Goal: Information Seeking & Learning: Learn about a topic

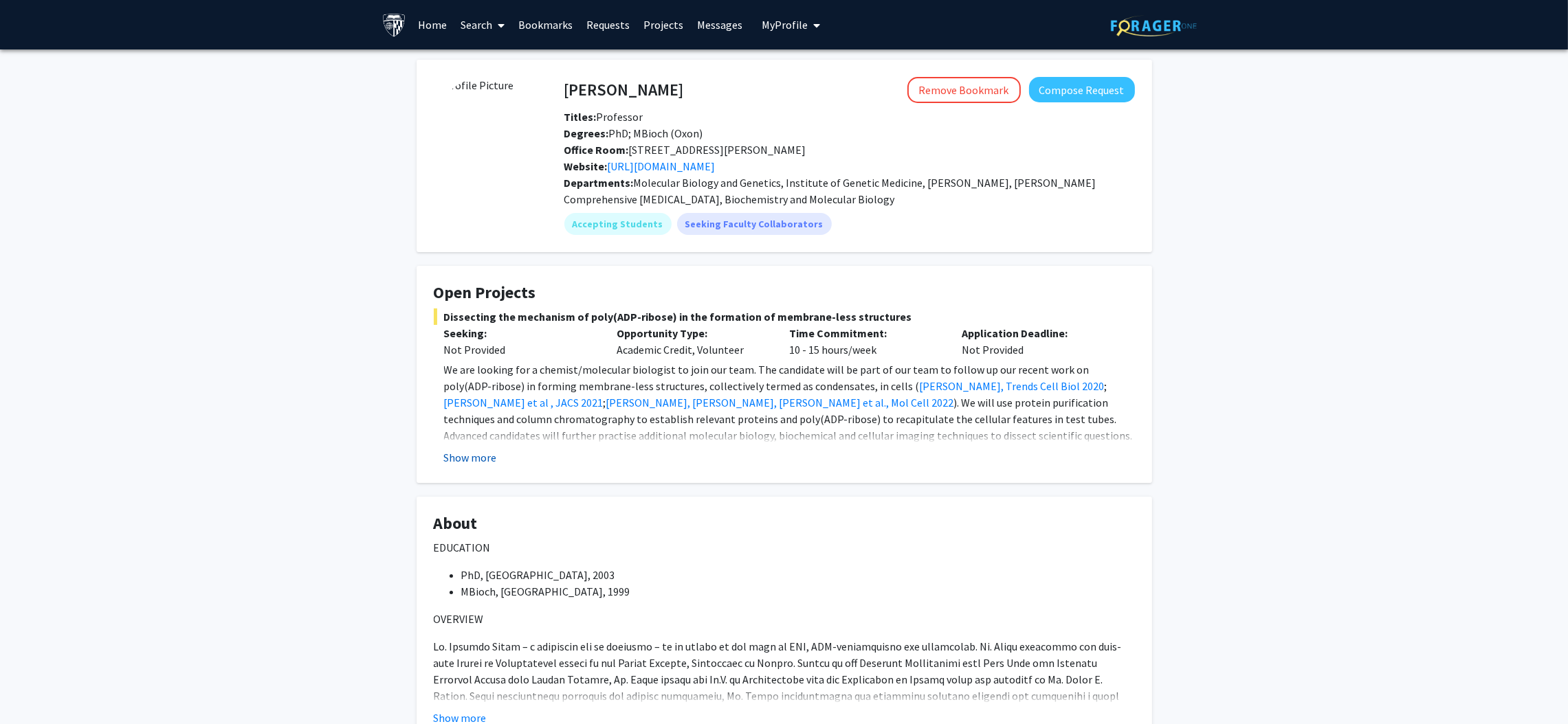
click at [459, 460] on button "Show more" at bounding box center [470, 457] width 53 height 17
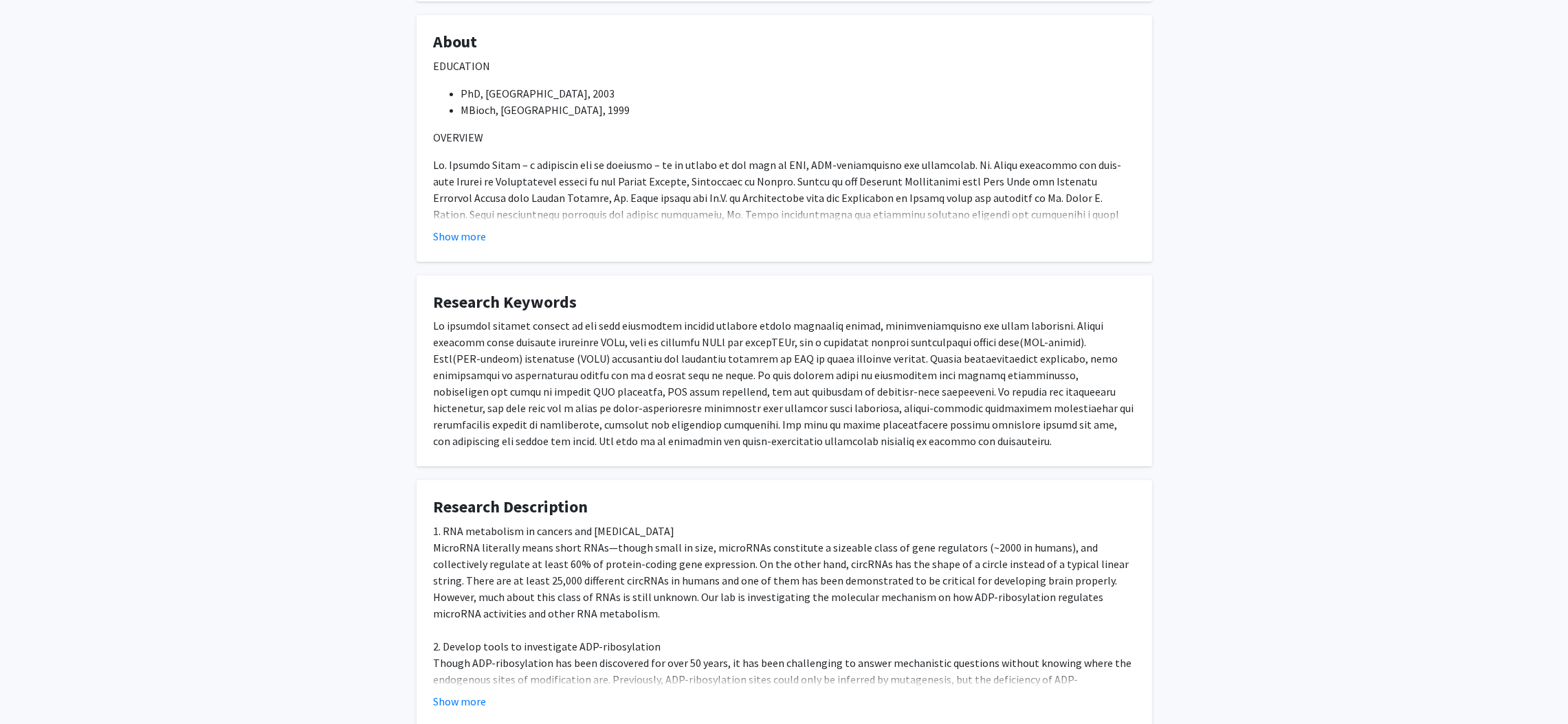
scroll to position [702, 0]
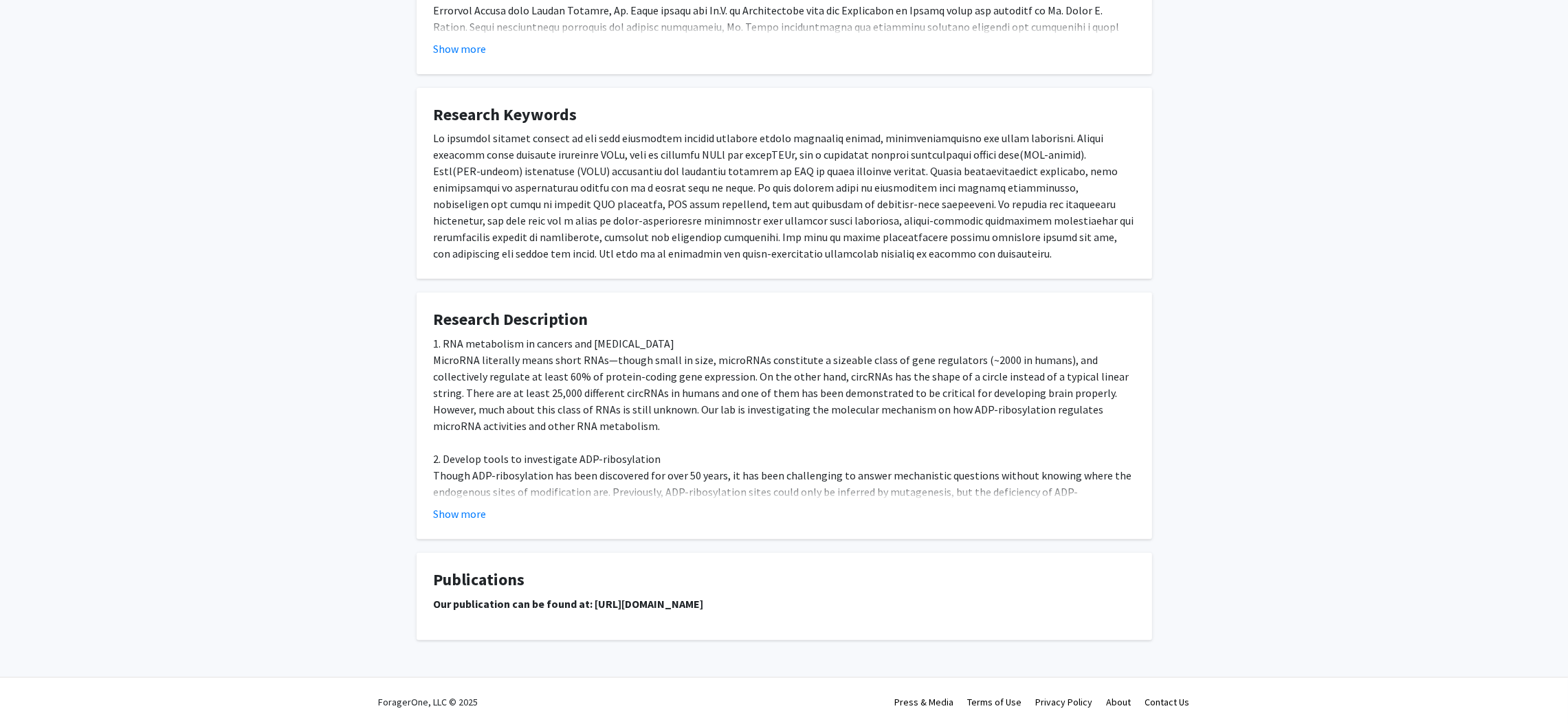
drag, startPoint x: 590, startPoint y: 604, endPoint x: 906, endPoint y: 597, distance: 316.1
click at [906, 597] on p "Our publication can be found at: https://scholar.google.com/citations?user=h_vj…" at bounding box center [784, 603] width 701 height 17
copy strong "https://scholar.google.com/citations?user=h_vjSXoAAAAJ&hl=en"
click at [457, 508] on button "Show more" at bounding box center [460, 514] width 53 height 17
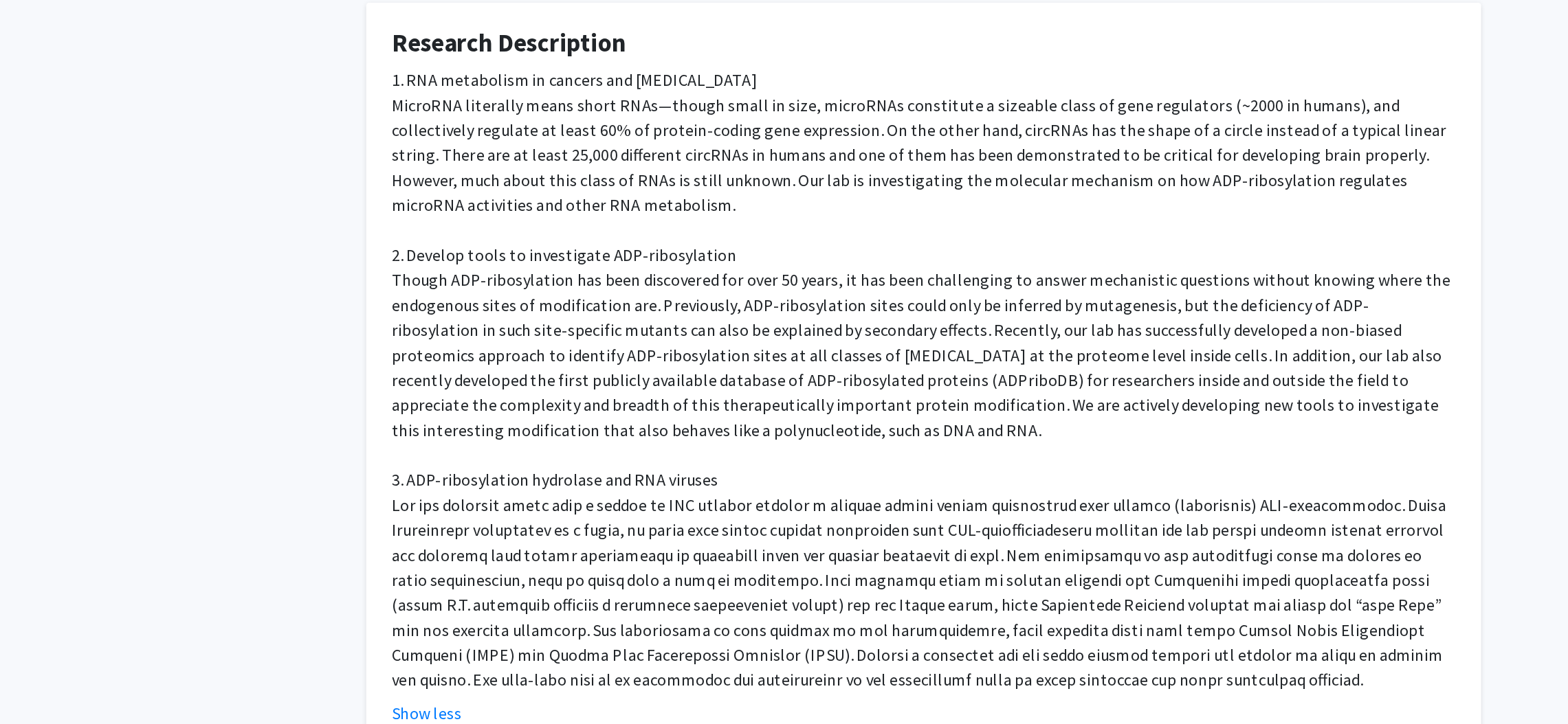
scroll to position [949, 0]
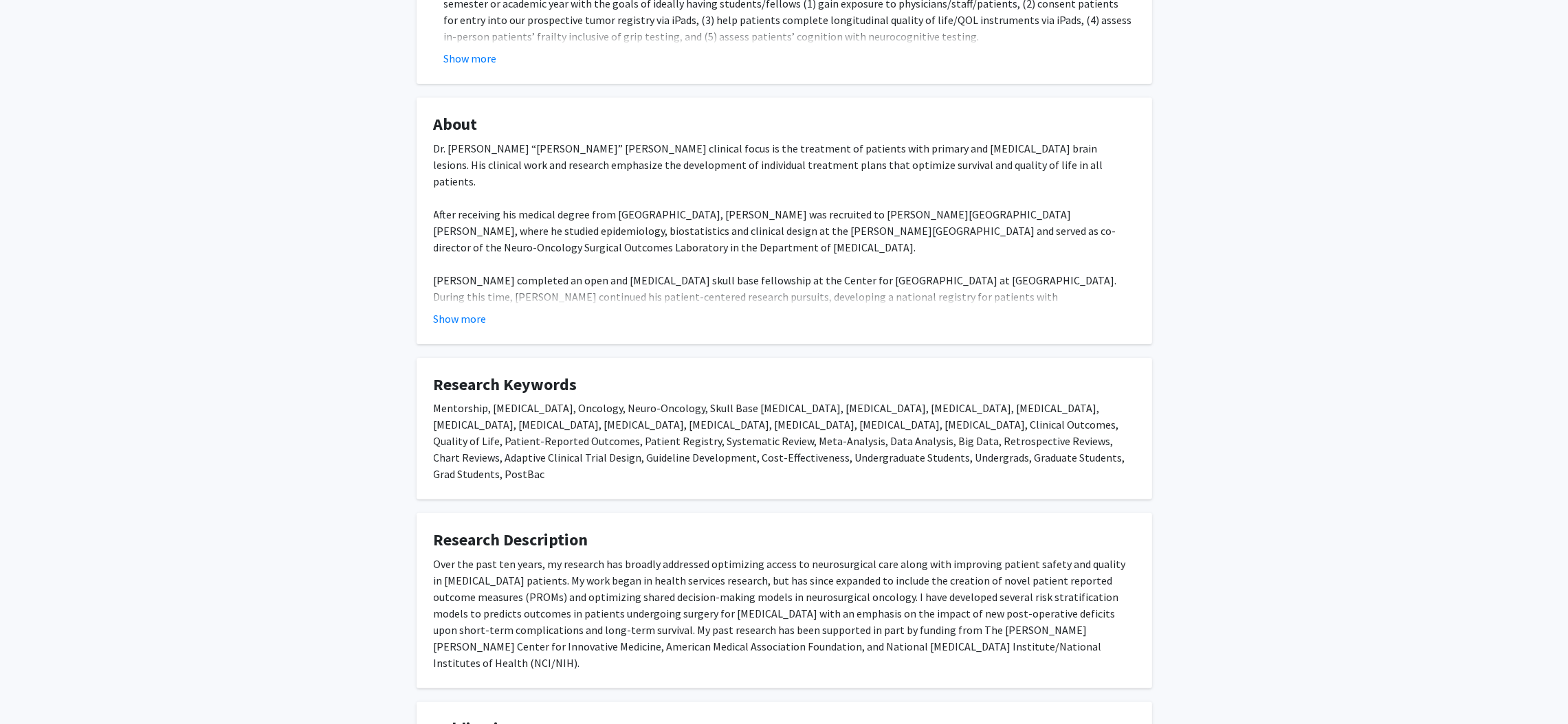
scroll to position [686, 0]
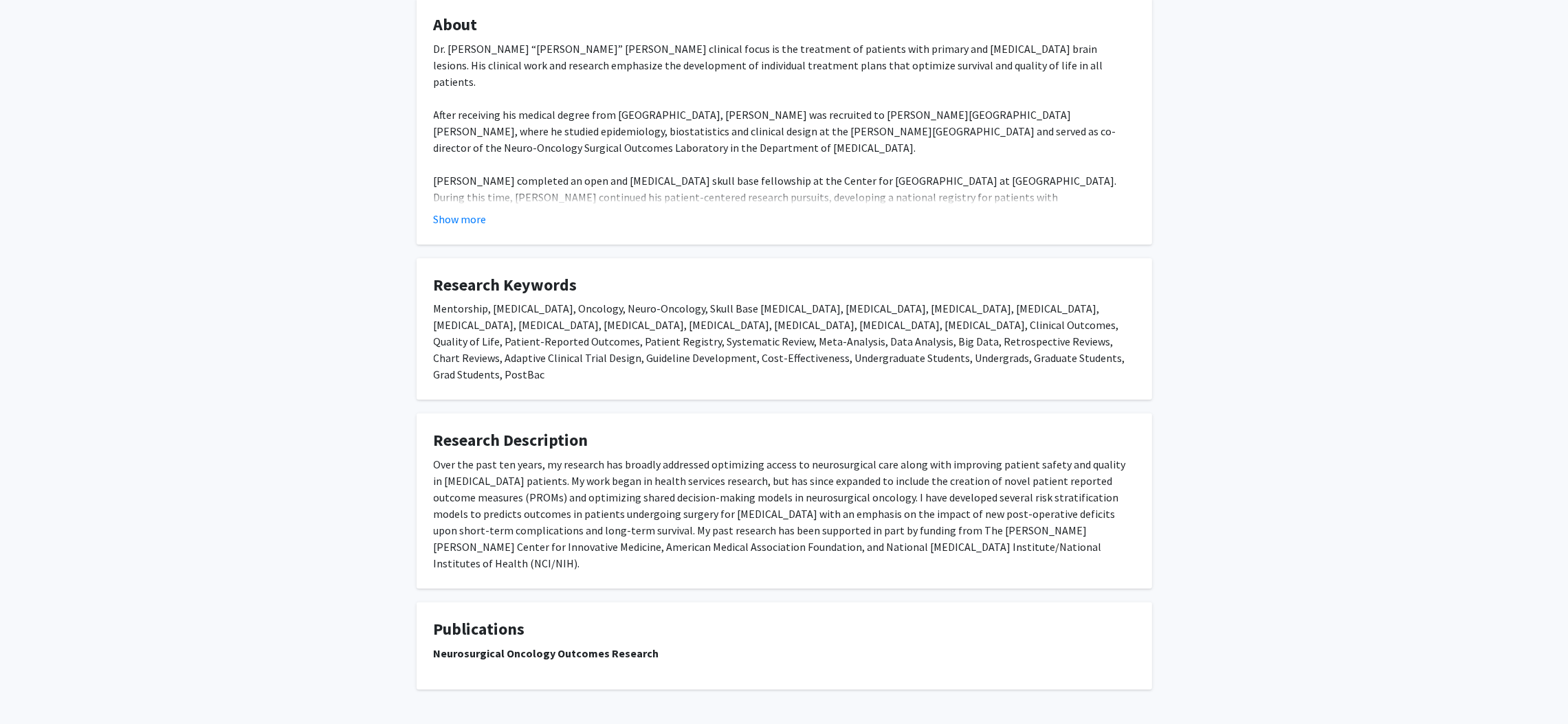
click at [593, 646] on strong "Neurosurgical Oncology Outcomes Research" at bounding box center [546, 653] width 225 height 14
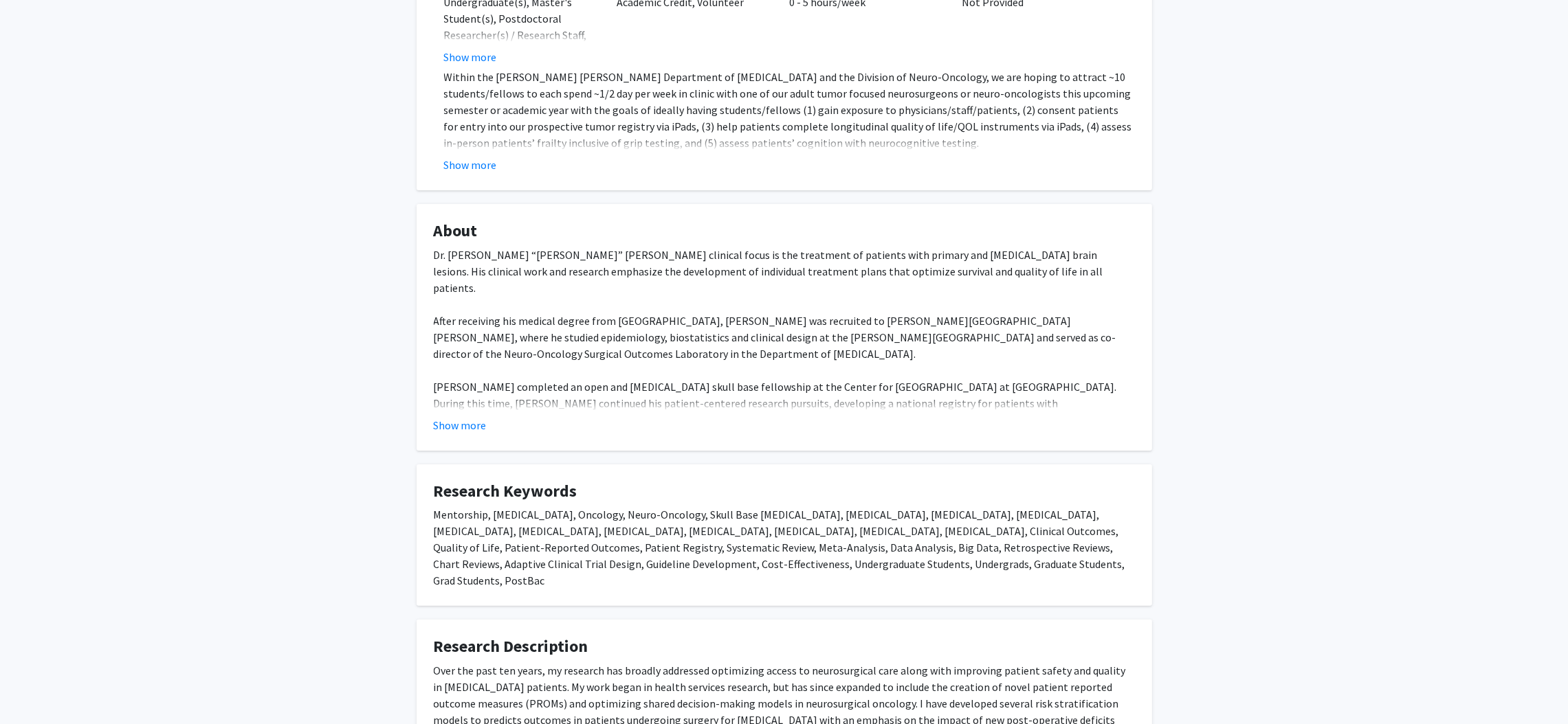
scroll to position [0, 0]
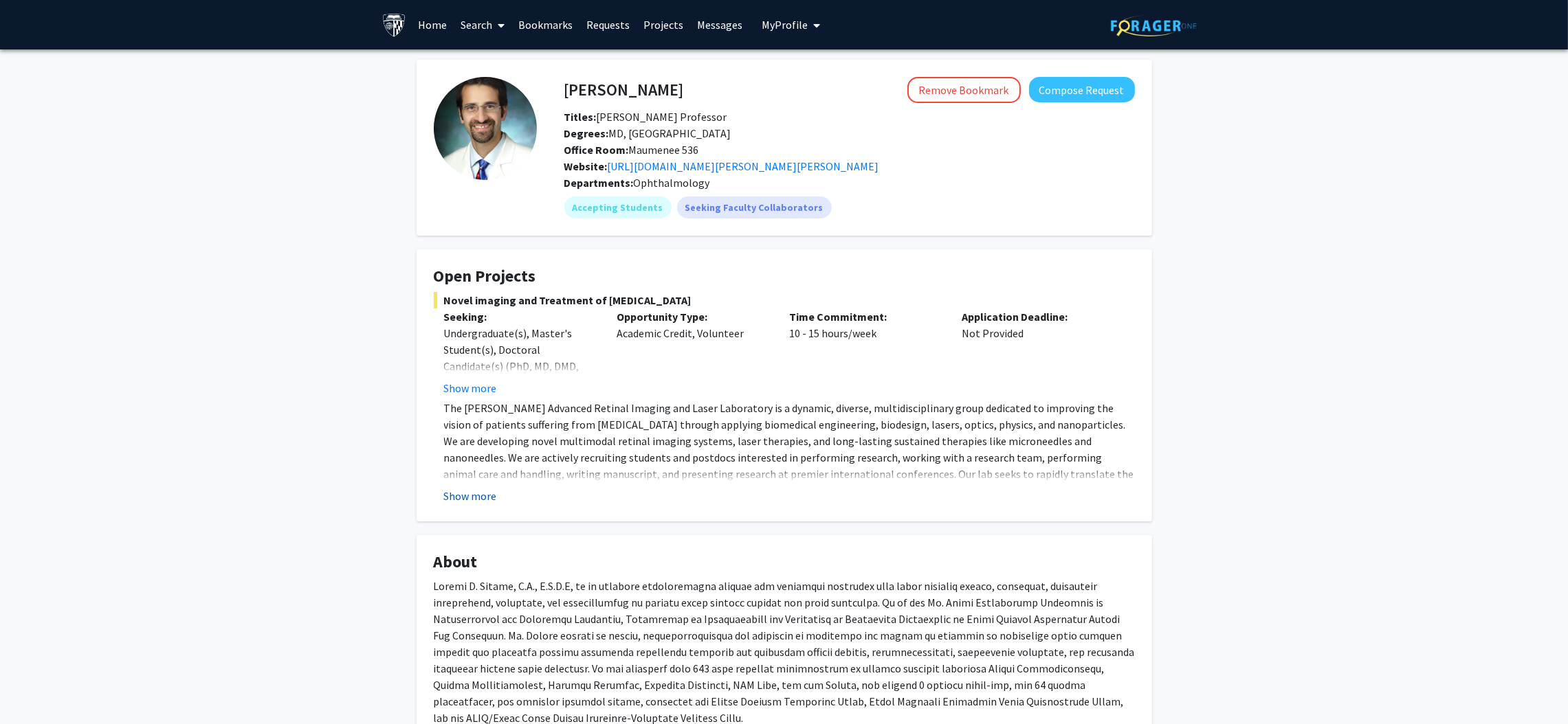
click at [469, 487] on button "Show more" at bounding box center [470, 495] width 53 height 17
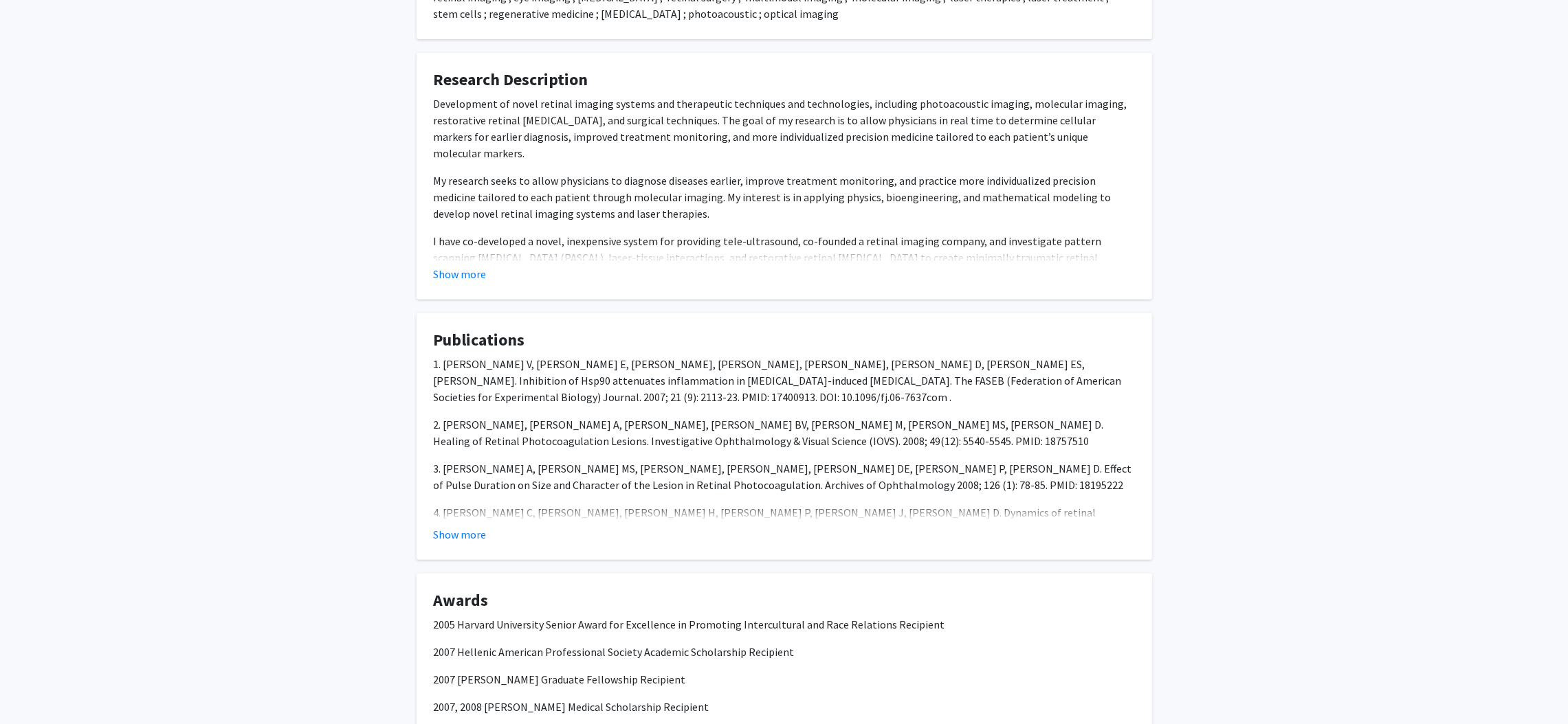
scroll to position [825, 0]
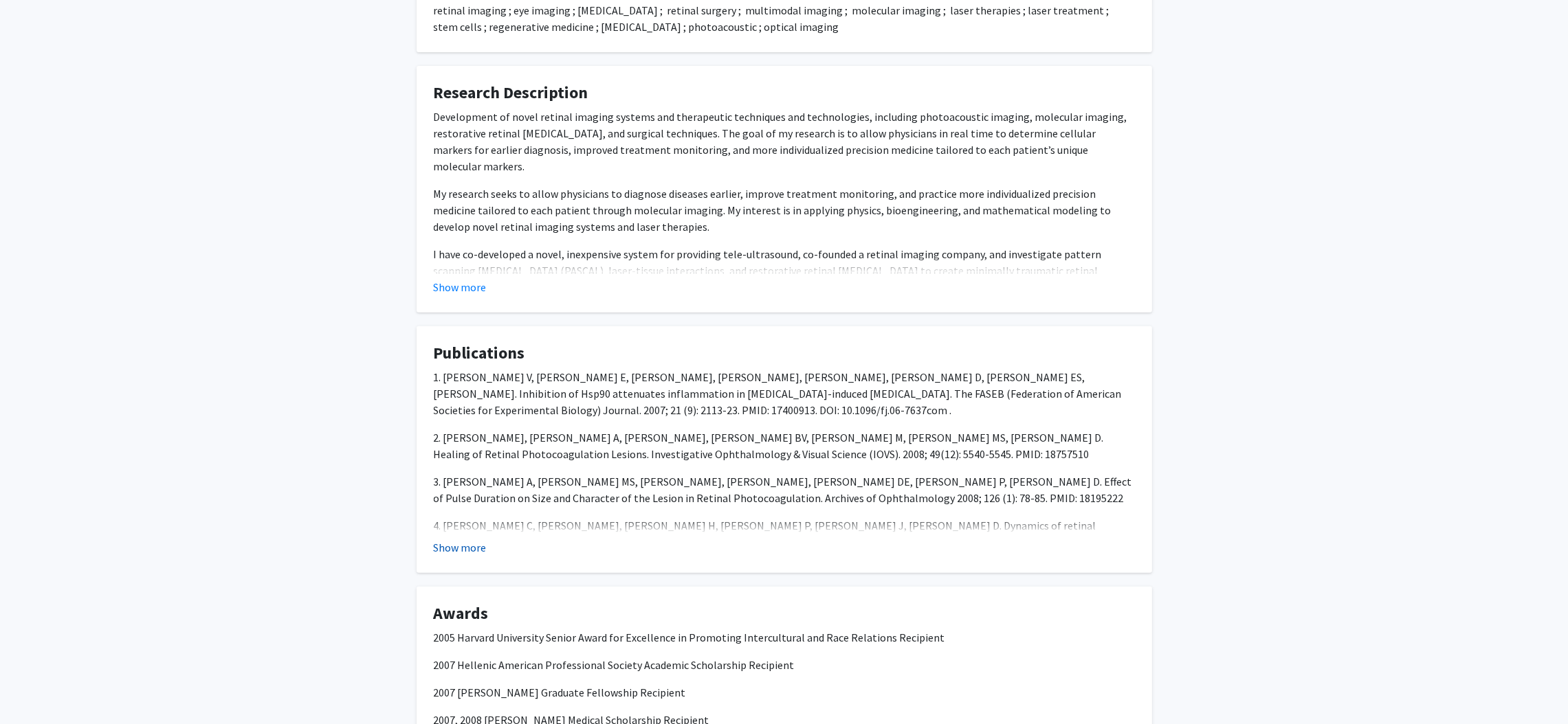
click at [455, 539] on button "Show more" at bounding box center [460, 547] width 53 height 17
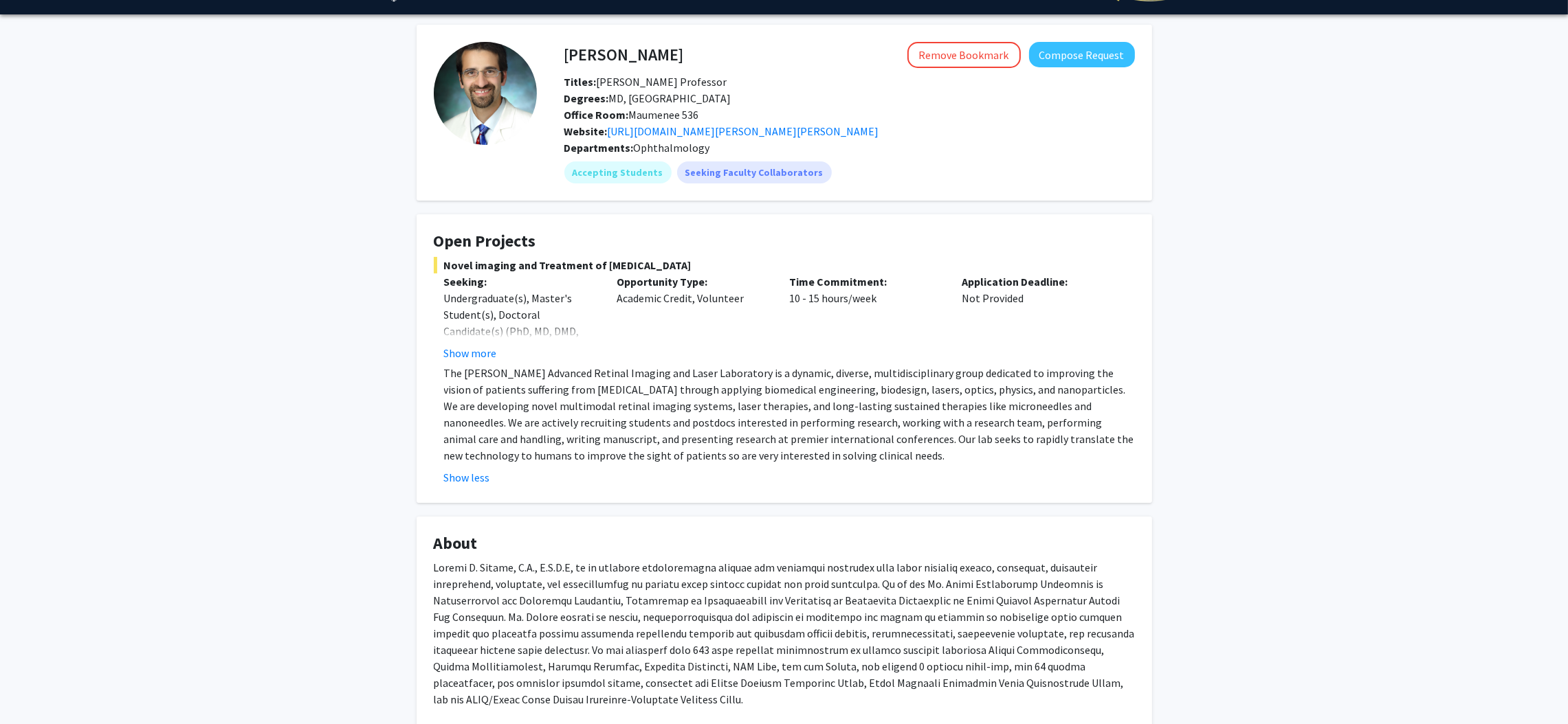
scroll to position [0, 0]
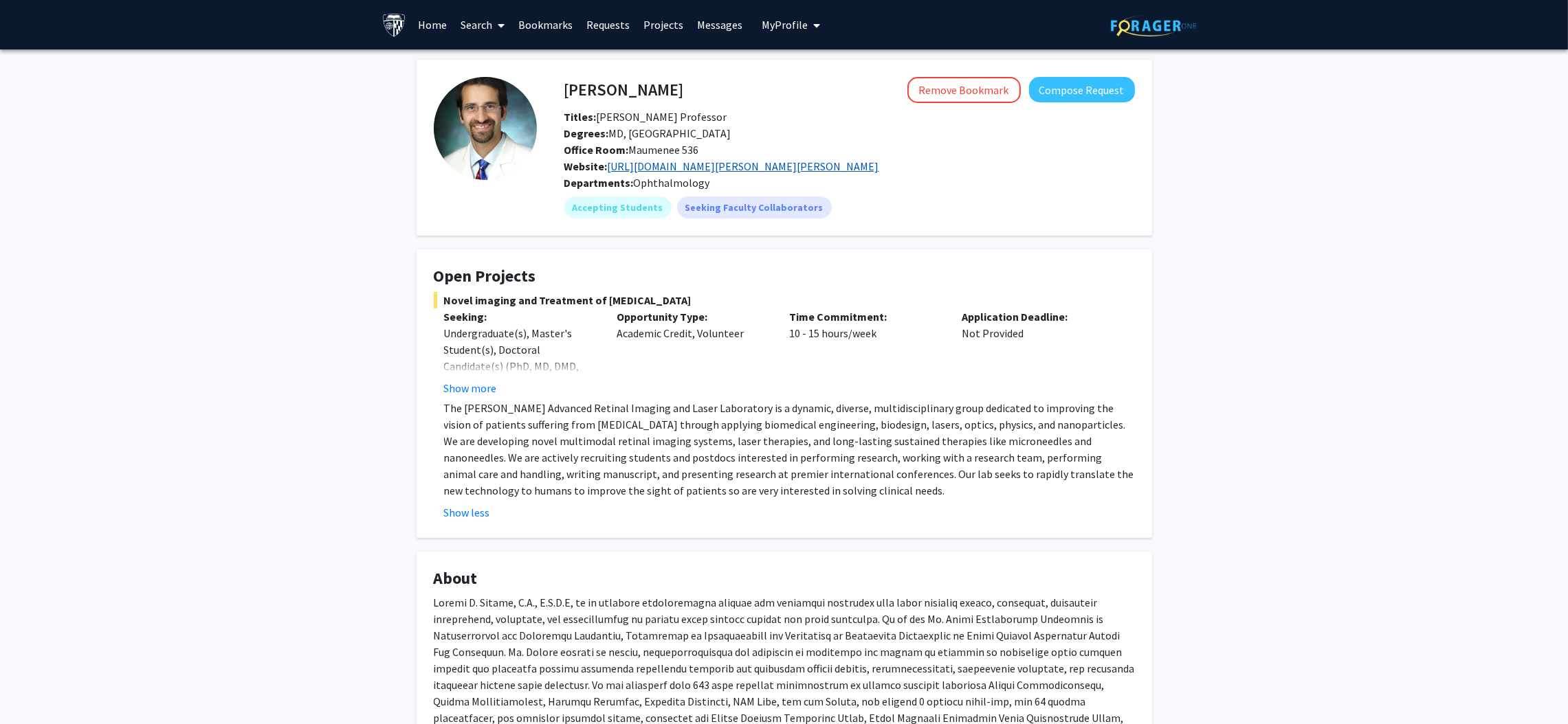
click at [629, 167] on link "https://www.hopkinsmedicine.org/wilmer/research/retina/paulus-lab" at bounding box center [744, 165] width 272 height 14
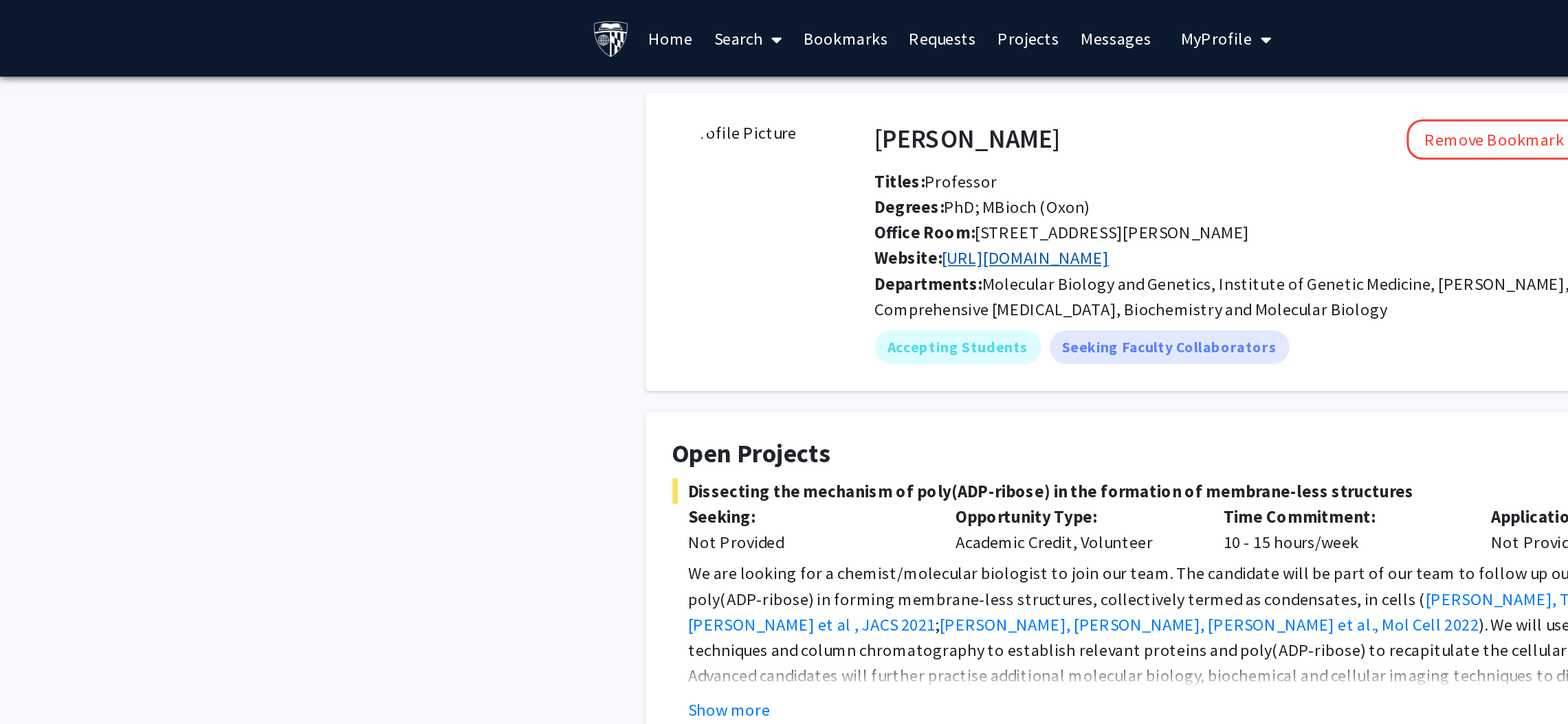
click at [702, 169] on link "[URL][DOMAIN_NAME]" at bounding box center [661, 165] width 108 height 14
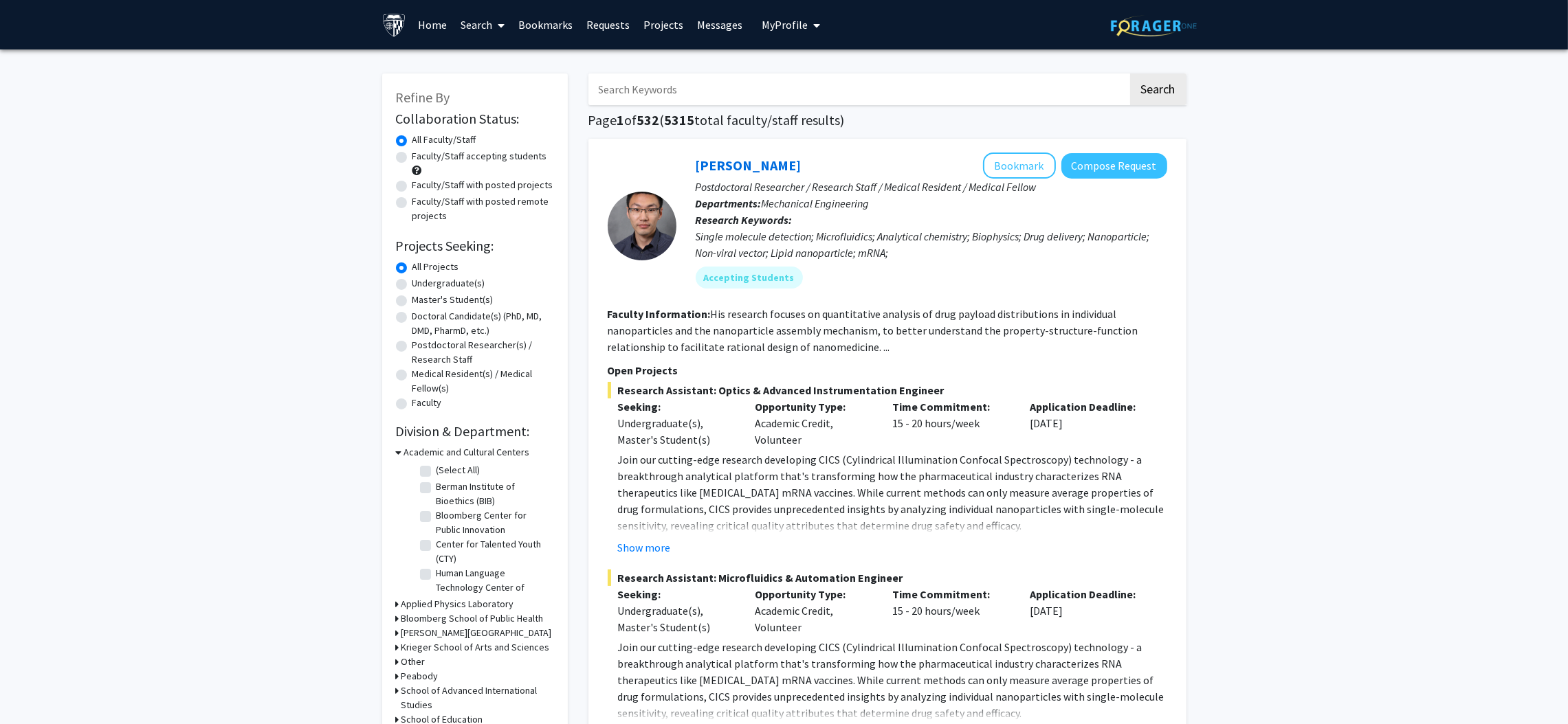
click at [712, 101] on input "Search Keywords" at bounding box center [858, 90] width 540 height 32
type input "[MEDICAL_DATA]"
click at [1130, 74] on button "Search" at bounding box center [1158, 90] width 56 height 32
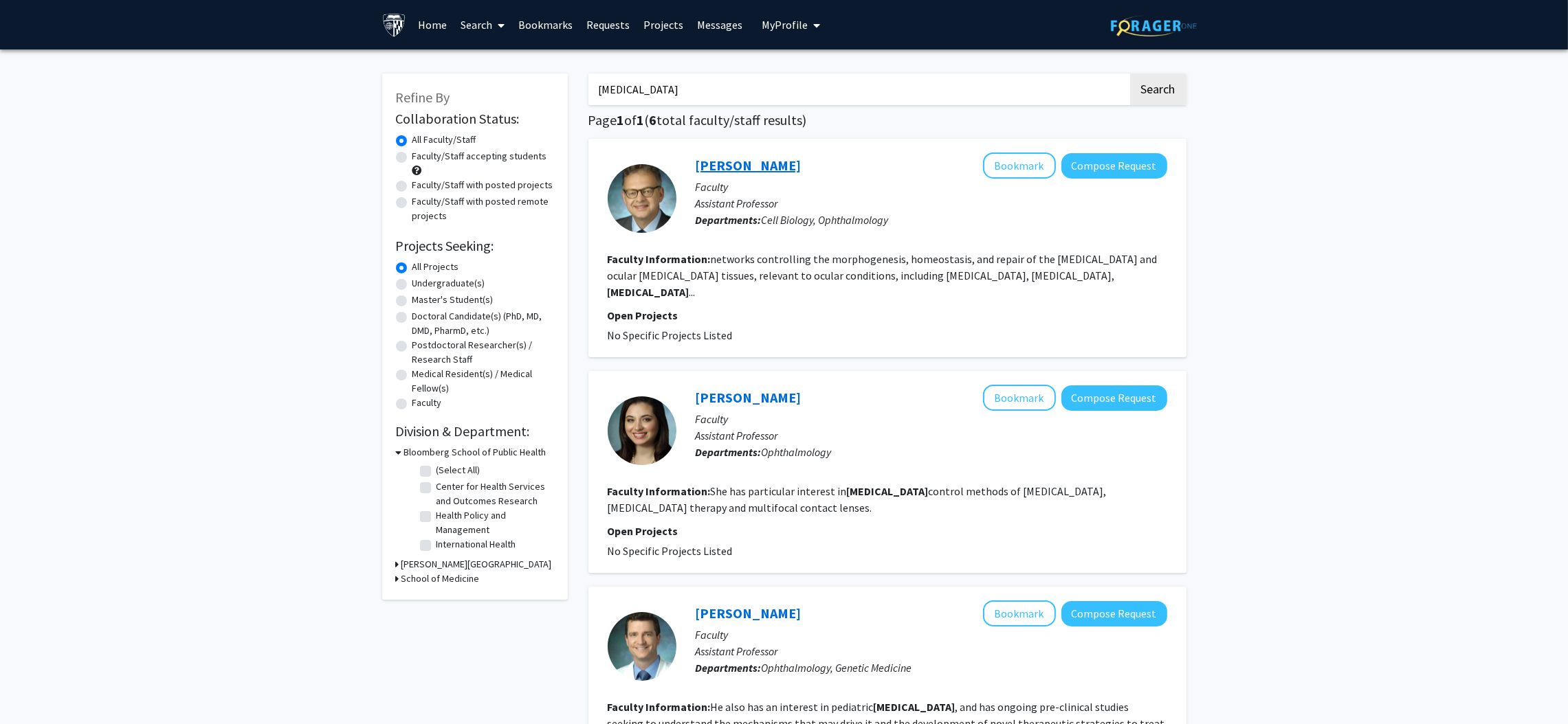
click at [737, 161] on link "[PERSON_NAME]" at bounding box center [748, 165] width 106 height 17
click at [732, 393] on link "[PERSON_NAME]" at bounding box center [748, 397] width 106 height 17
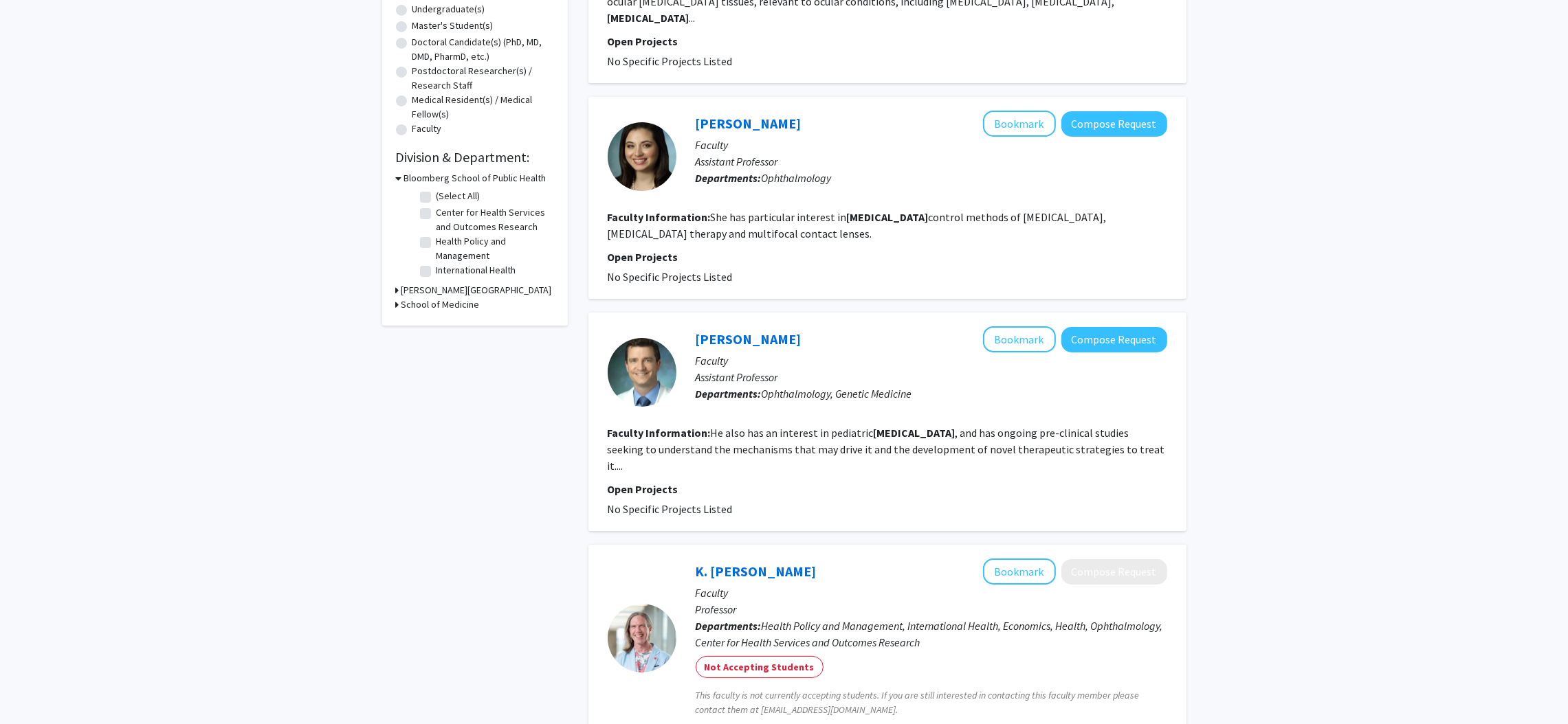
scroll to position [276, 0]
click at [737, 344] on link "[PERSON_NAME]" at bounding box center [748, 337] width 106 height 17
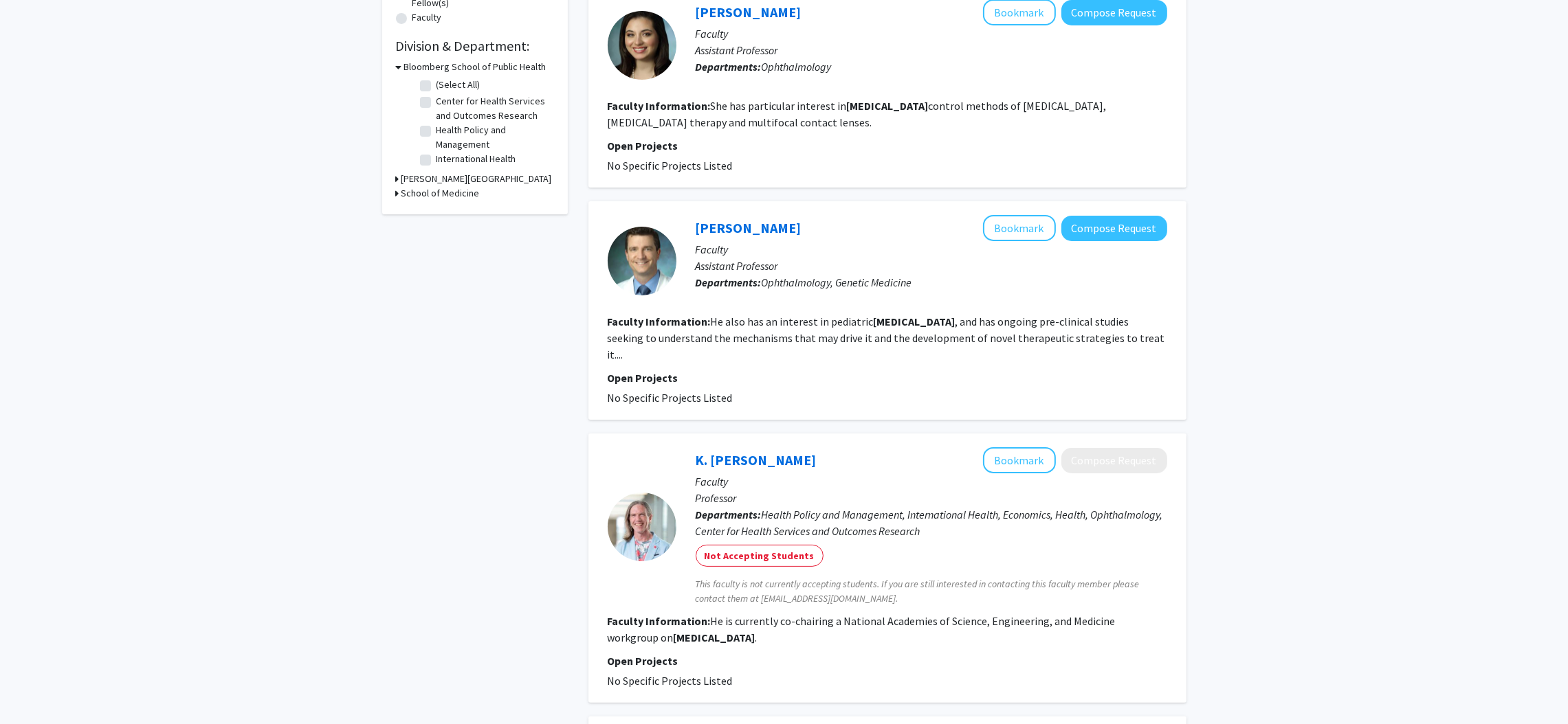
scroll to position [384, 0]
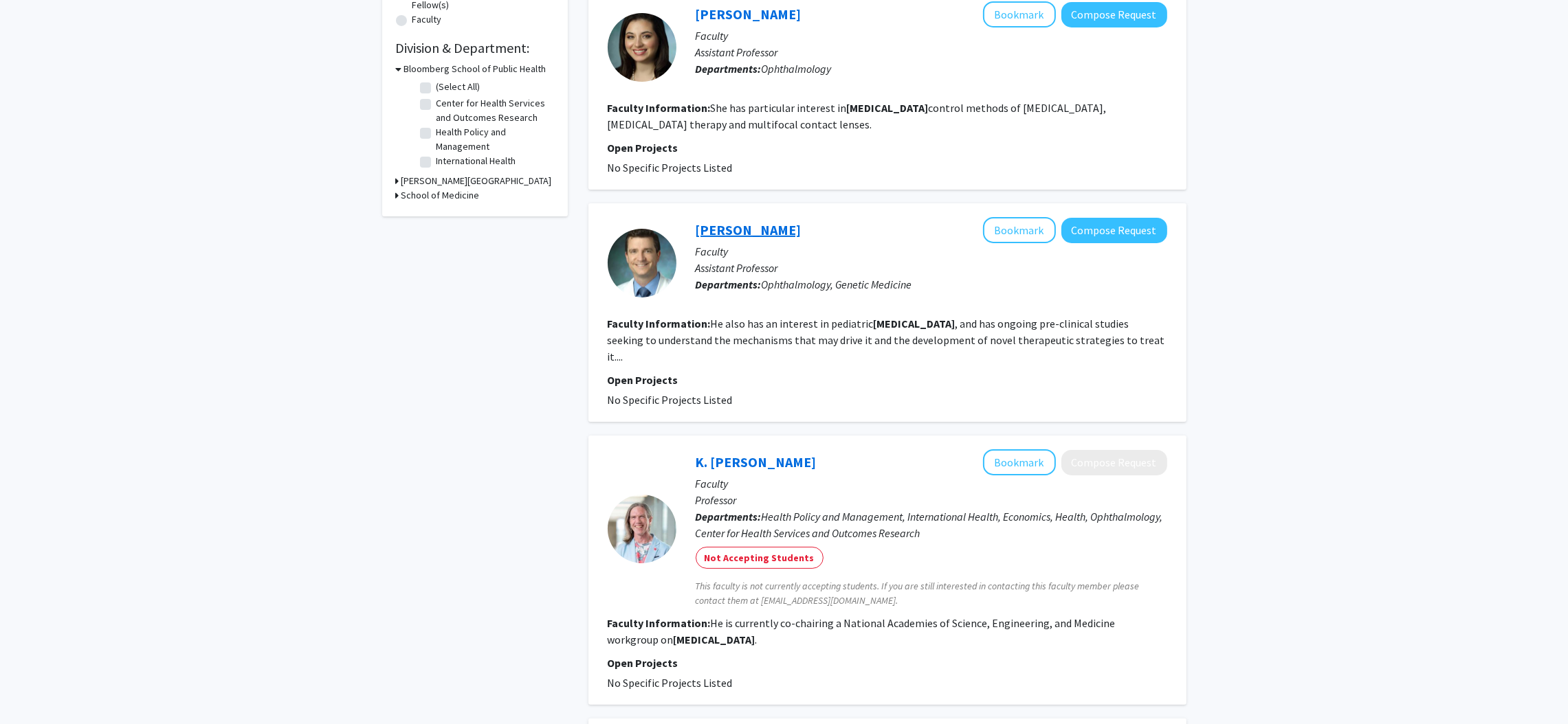
click at [720, 221] on link "[PERSON_NAME]" at bounding box center [748, 229] width 106 height 17
